Goal: Task Accomplishment & Management: Manage account settings

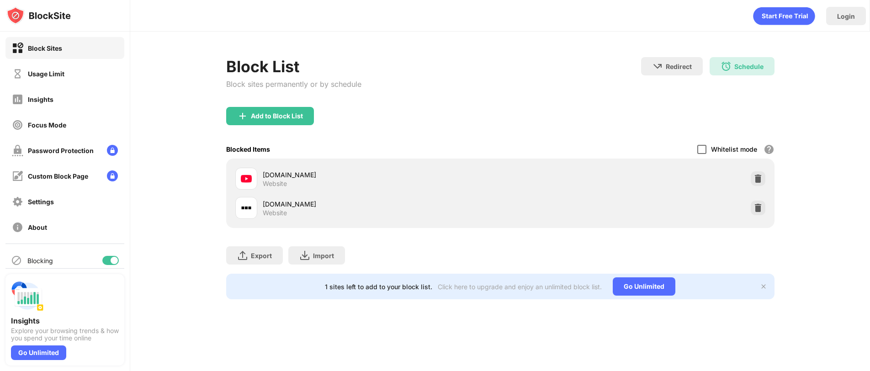
click at [698, 151] on div at bounding box center [701, 149] width 9 height 9
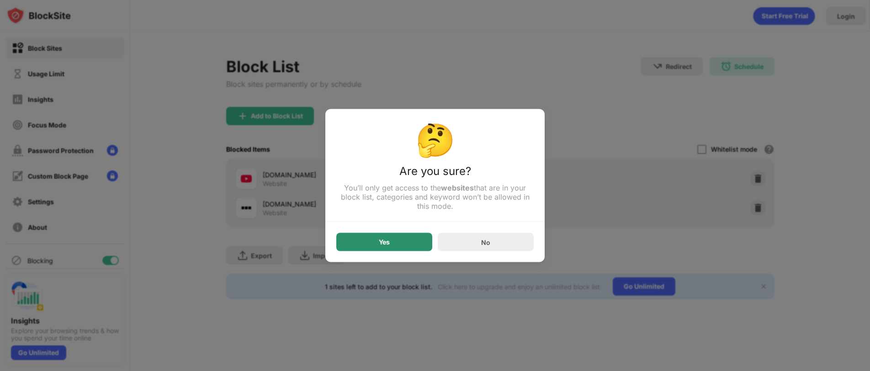
click at [410, 248] on div "Yes" at bounding box center [384, 242] width 96 height 18
